Goal: Information Seeking & Learning: Learn about a topic

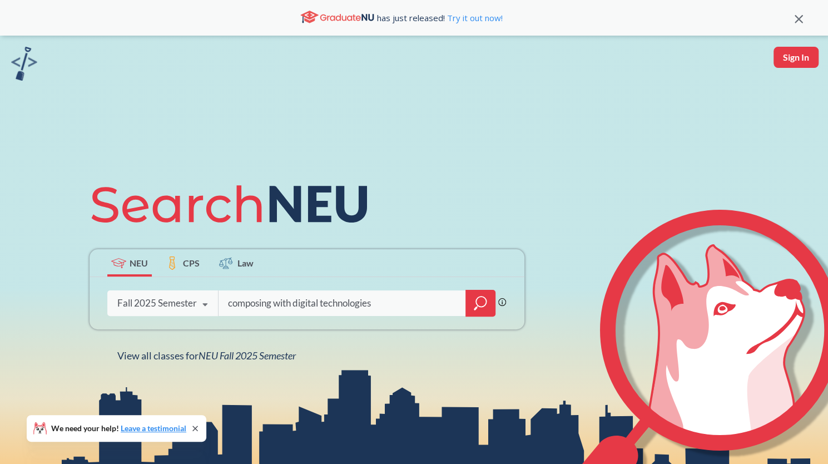
type input "composing with digital technologies"
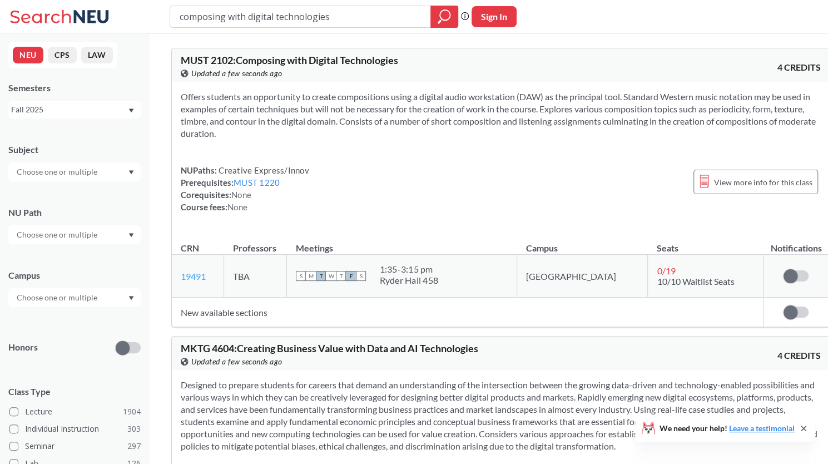
click at [198, 273] on link "19491" at bounding box center [193, 276] width 25 height 11
click at [268, 311] on td "New available sections" at bounding box center [467, 311] width 591 height 29
drag, startPoint x: 345, startPoint y: 16, endPoint x: 0, endPoint y: 34, distance: 345.1
type input "advanced writing"
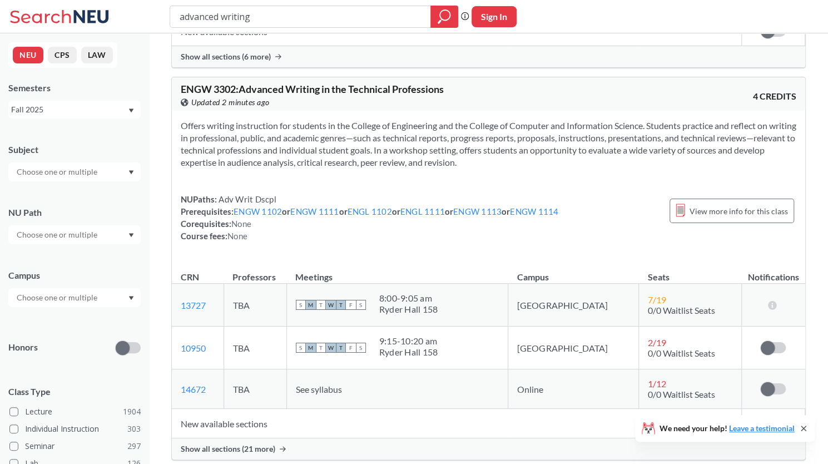
scroll to position [2308, 0]
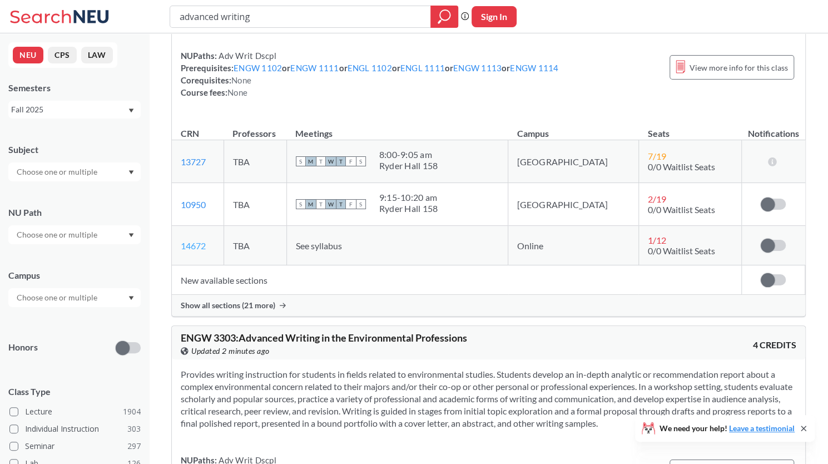
click at [199, 240] on link "14672" at bounding box center [193, 245] width 25 height 11
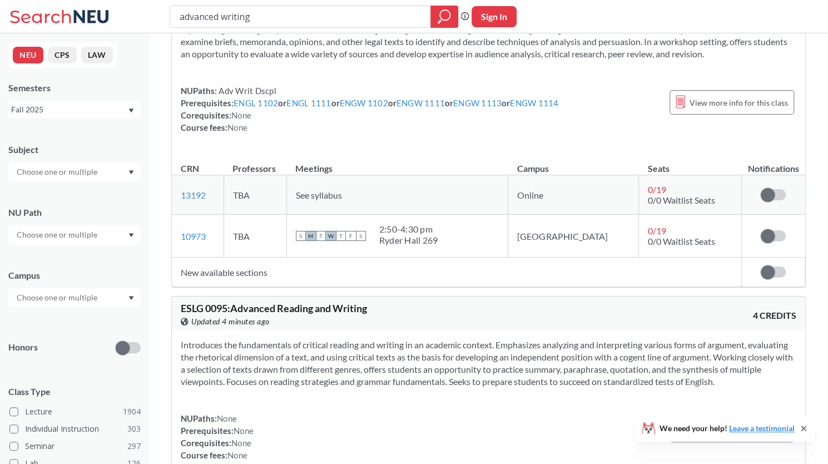
scroll to position [0, 0]
